Goal: Check status: Check status

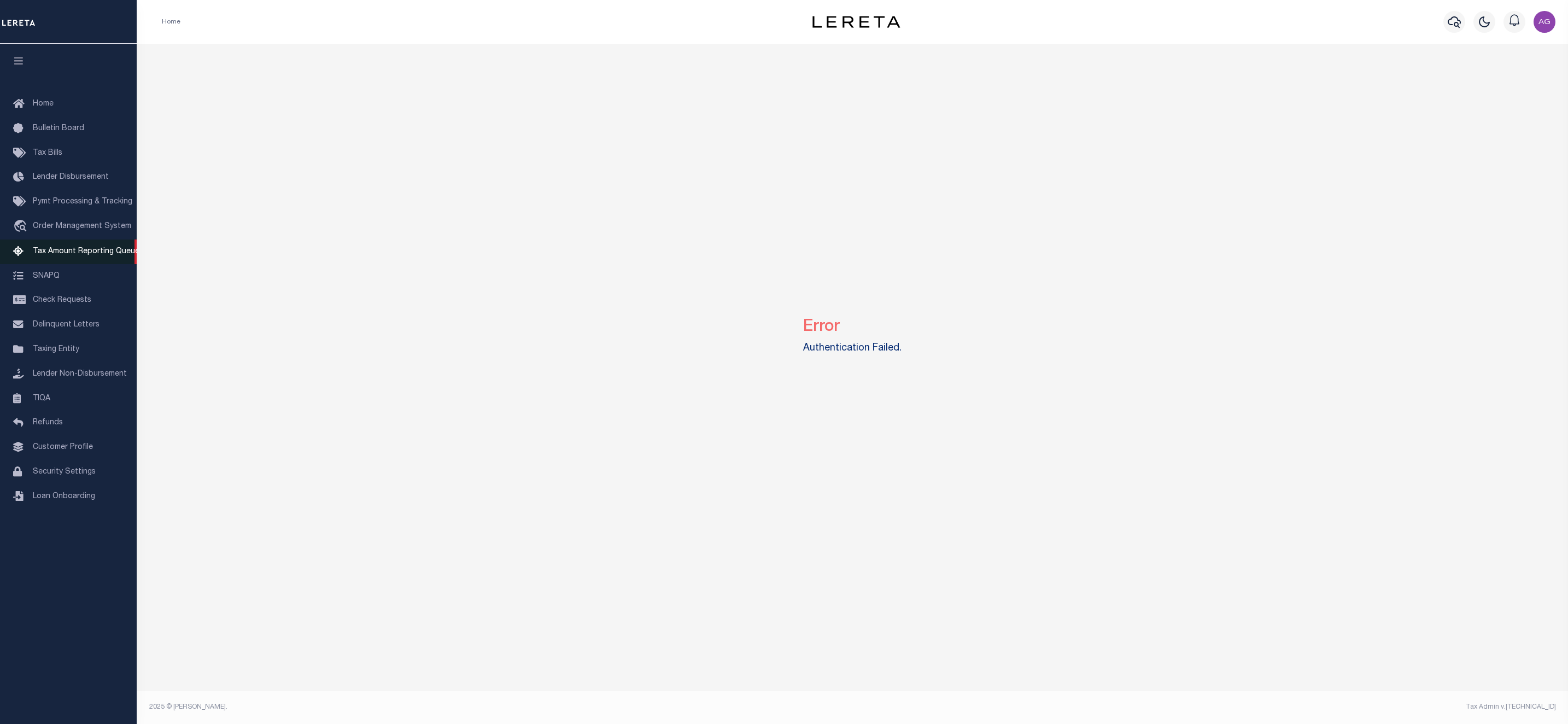
click at [78, 251] on span "Tax Amount Reporting Queue" at bounding box center [85, 251] width 107 height 8
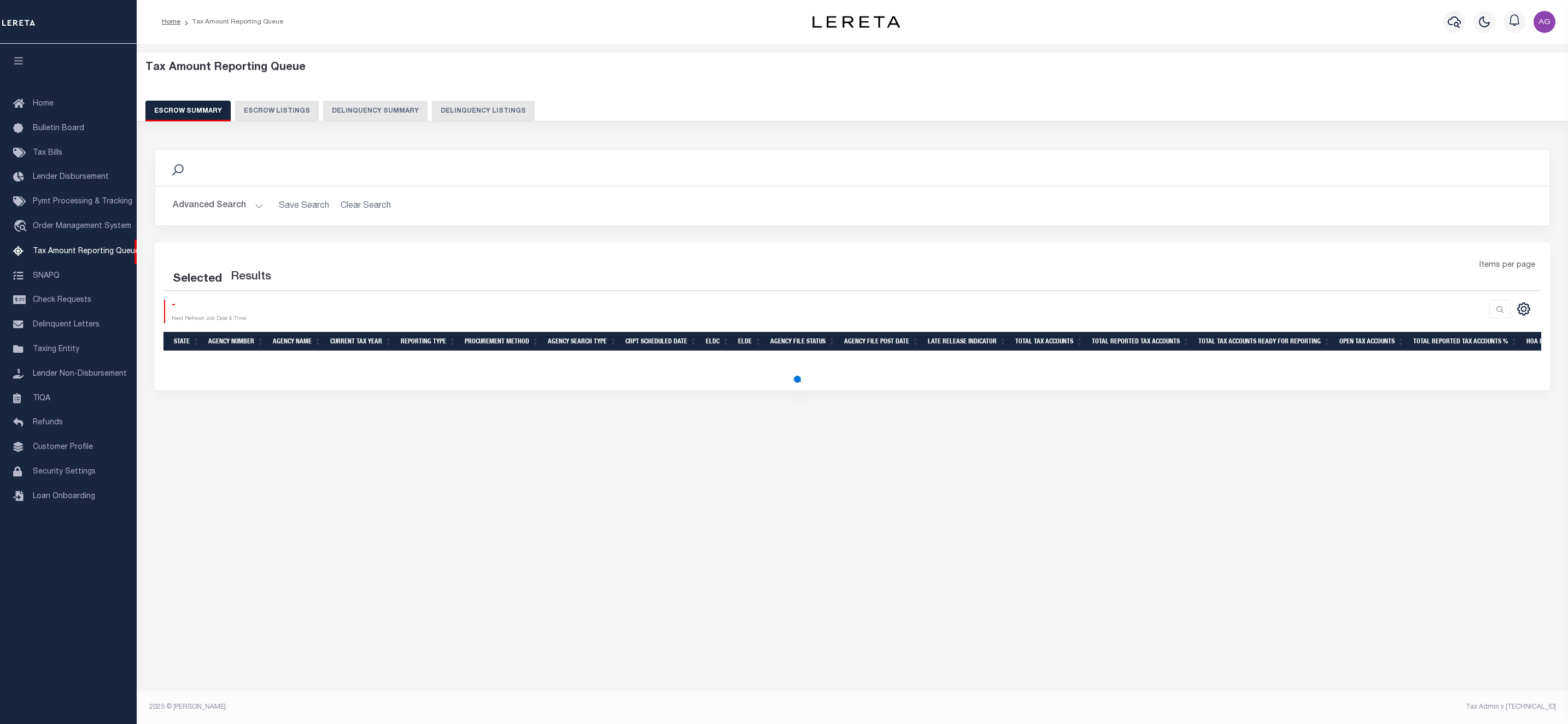
select select "100"
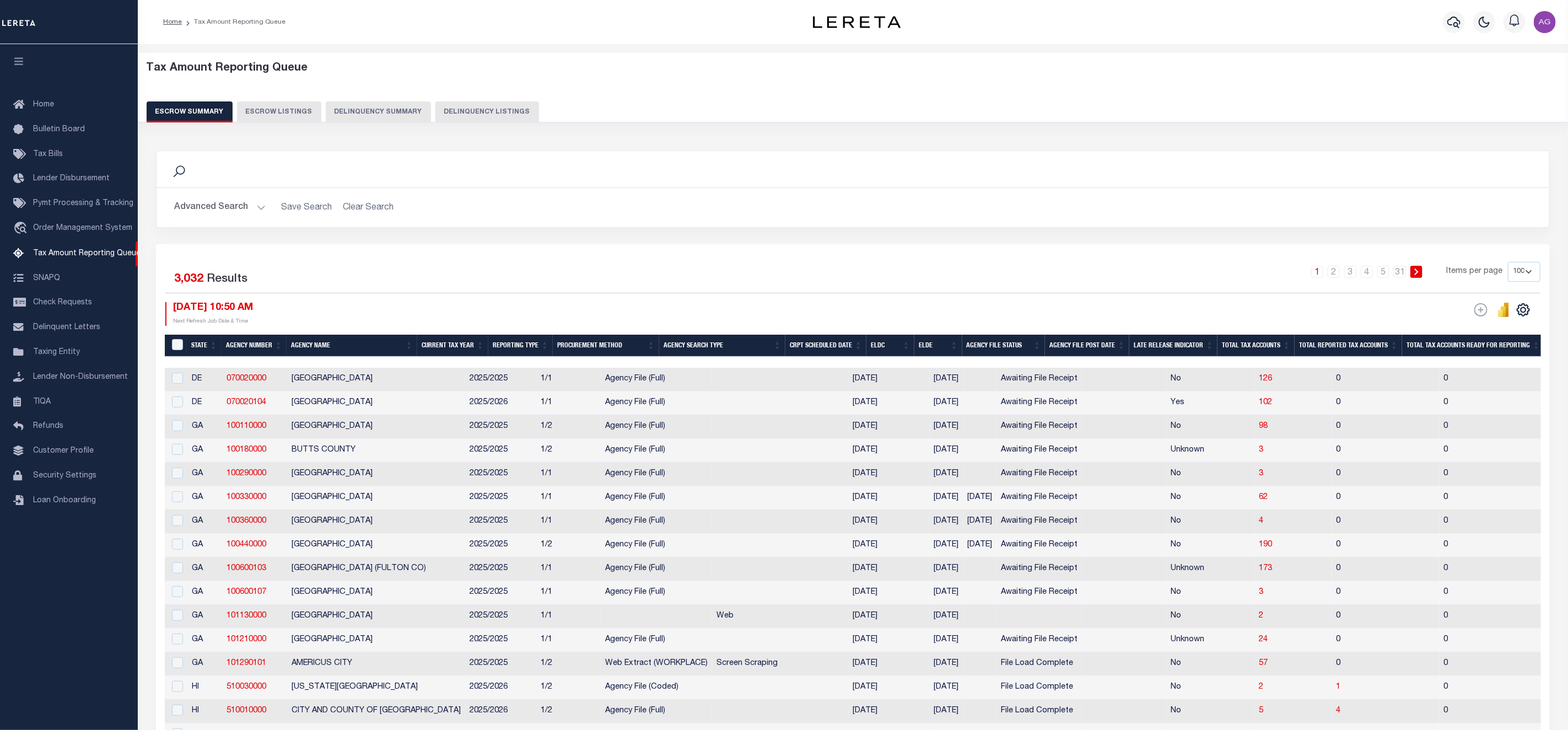
click at [368, 113] on button "Delinquency Summary" at bounding box center [378, 112] width 105 height 21
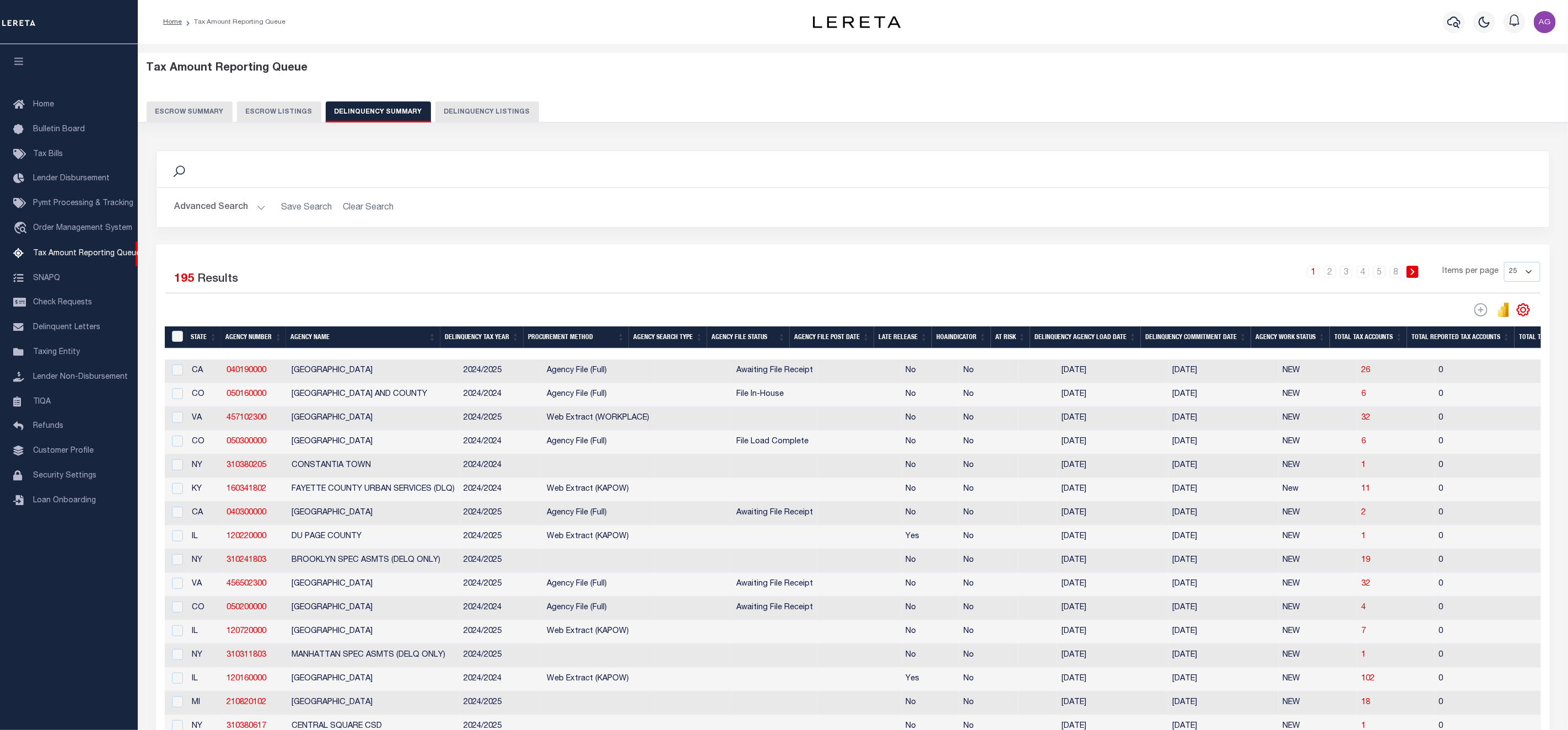
click at [1379, 340] on th "Total Tax Accounts" at bounding box center [1368, 337] width 77 height 23
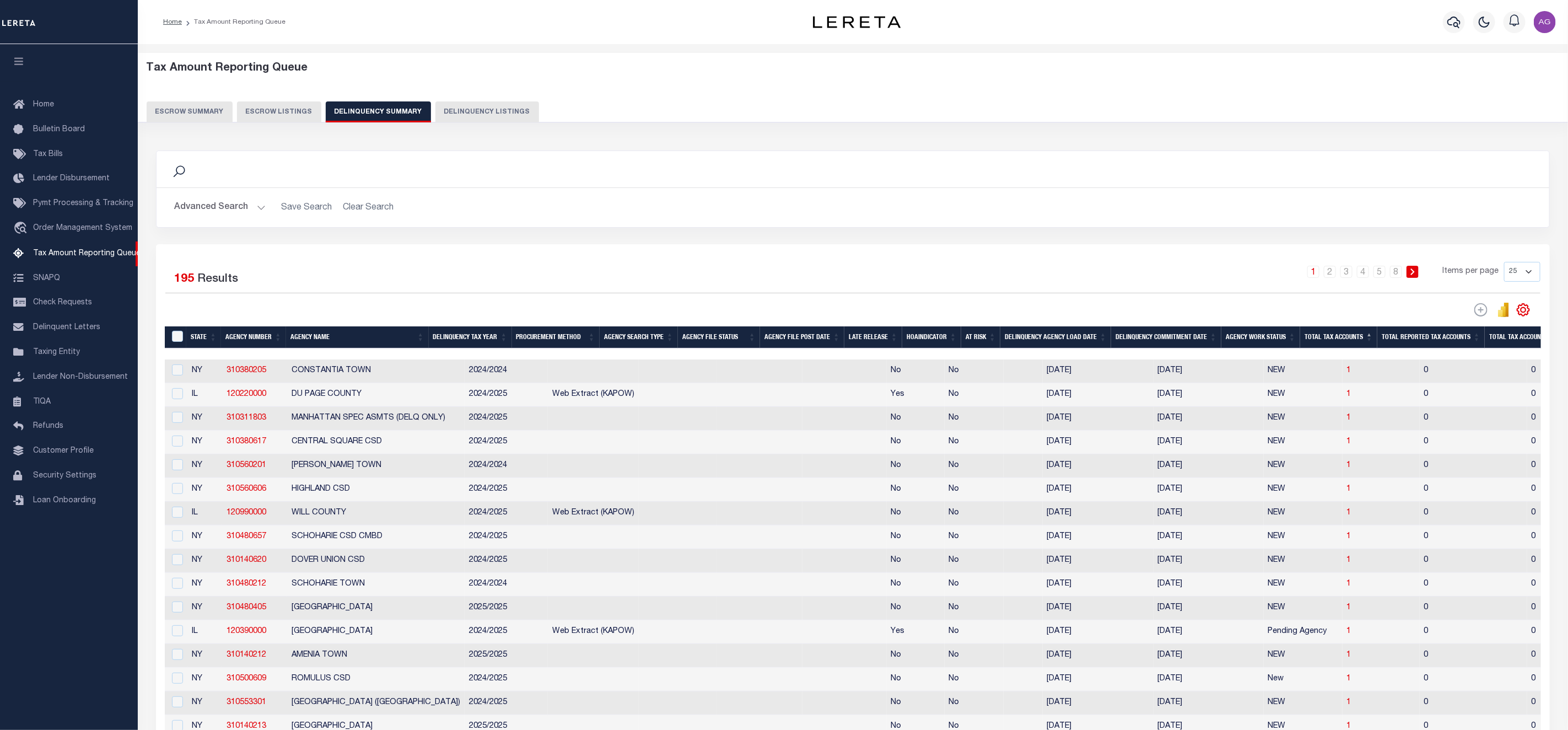
click at [1363, 341] on th "Total Tax Accounts" at bounding box center [1338, 337] width 77 height 23
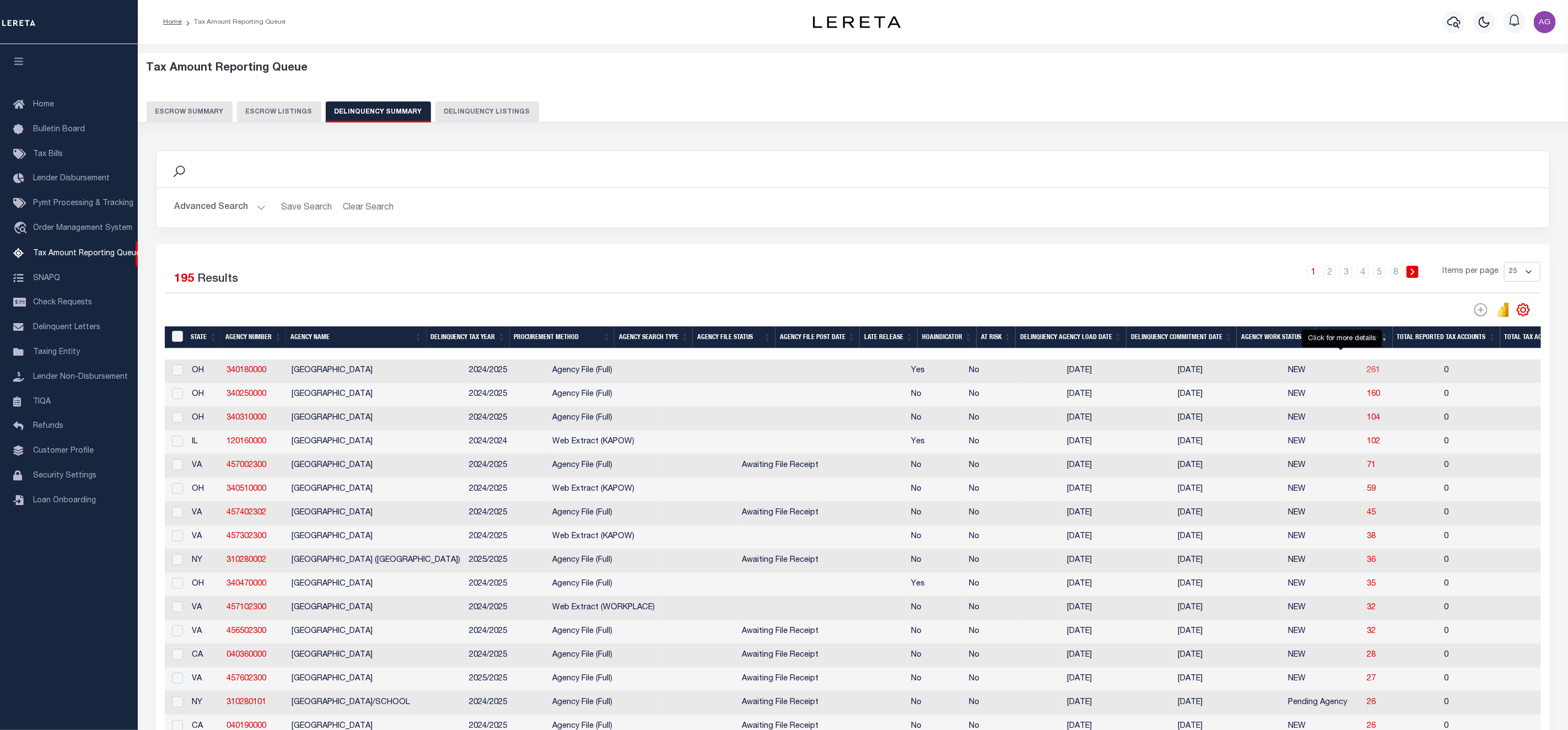
click at [1367, 374] on span "261" at bounding box center [1373, 371] width 13 height 8
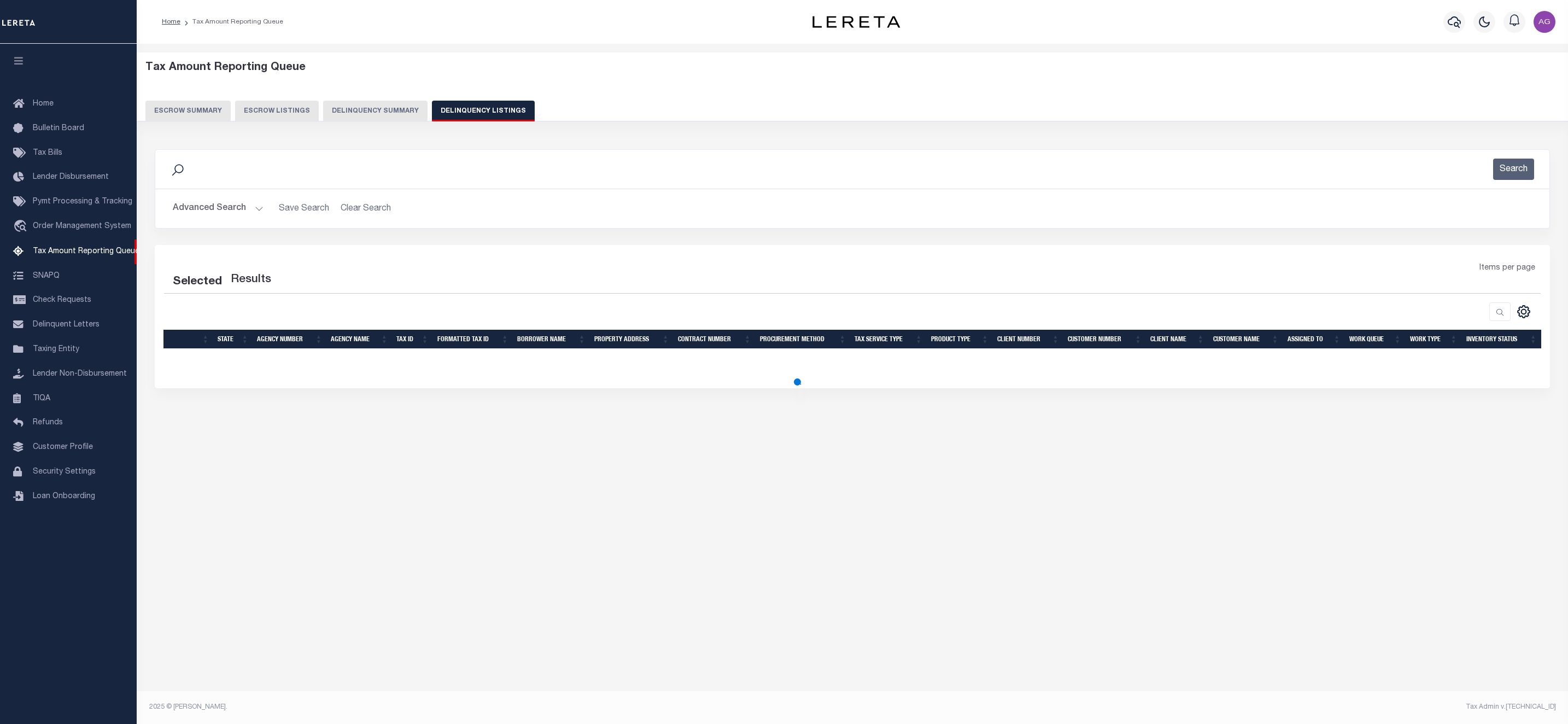
select select "100"
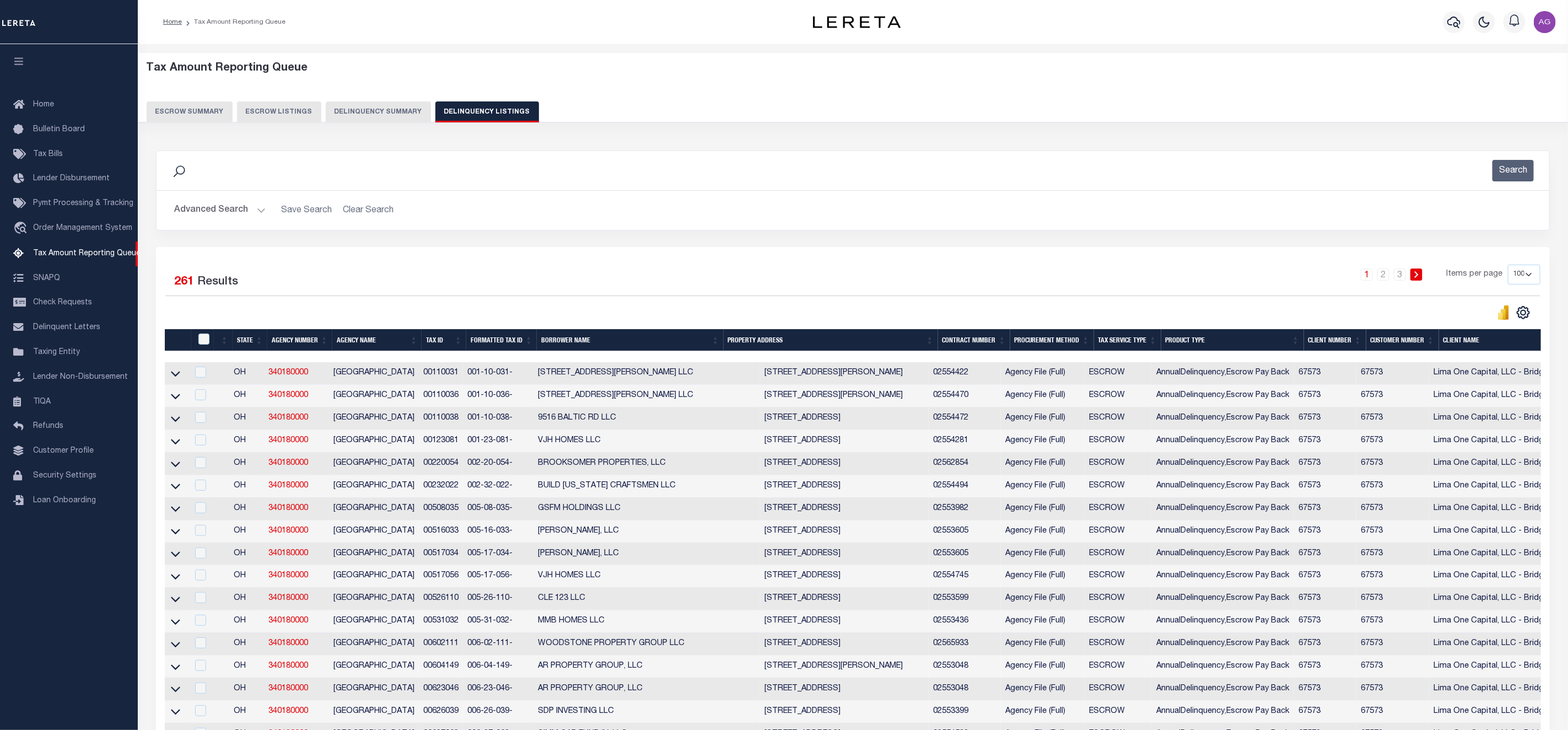
click at [356, 118] on button "Delinquency Summary" at bounding box center [378, 112] width 105 height 21
